Goal: Task Accomplishment & Management: Use online tool/utility

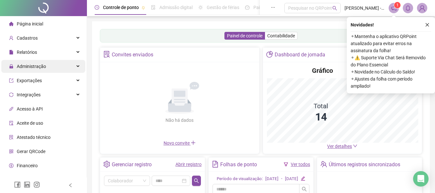
click at [57, 69] on div "Administração" at bounding box center [43, 66] width 84 height 13
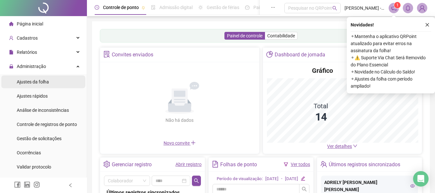
click at [60, 82] on li "Ajustes da folha" at bounding box center [43, 81] width 84 height 13
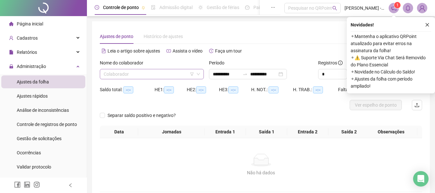
click at [143, 72] on input "search" at bounding box center [149, 74] width 91 height 10
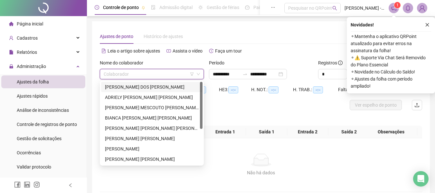
click at [143, 74] on input "search" at bounding box center [149, 74] width 91 height 10
click at [130, 159] on div "[PERSON_NAME] [PERSON_NAME]" at bounding box center [152, 159] width 94 height 7
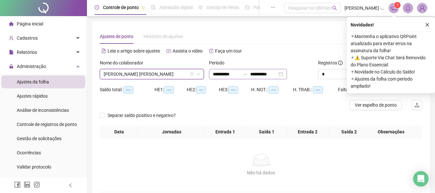
click at [235, 79] on div "**********" at bounding box center [248, 74] width 78 height 10
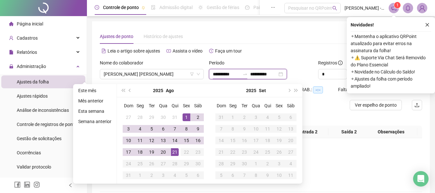
type input "**********"
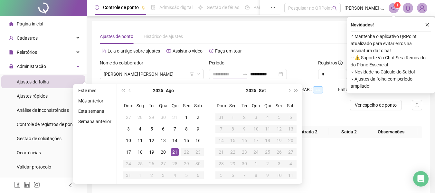
click at [175, 155] on div "21" at bounding box center [175, 152] width 8 height 8
click at [175, 154] on div "21" at bounding box center [175, 152] width 8 height 8
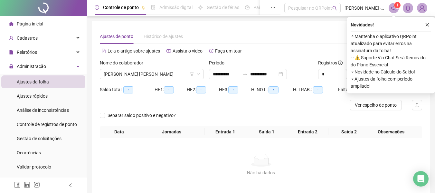
click at [426, 24] on icon "close" at bounding box center [427, 25] width 5 height 5
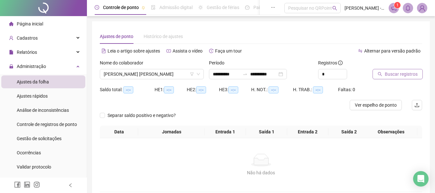
click at [399, 74] on span "Buscar registros" at bounding box center [401, 74] width 33 height 7
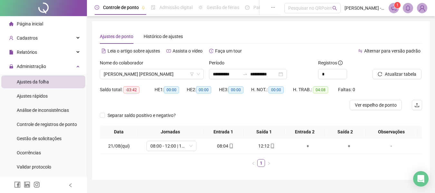
scroll to position [14, 0]
